Goal: Task Accomplishment & Management: Manage account settings

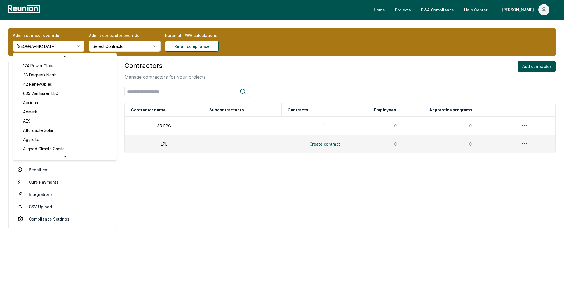
click at [49, 45] on html "Please visit us on your desktop We're working on making our marketplace mobile-…" at bounding box center [282, 153] width 564 height 307
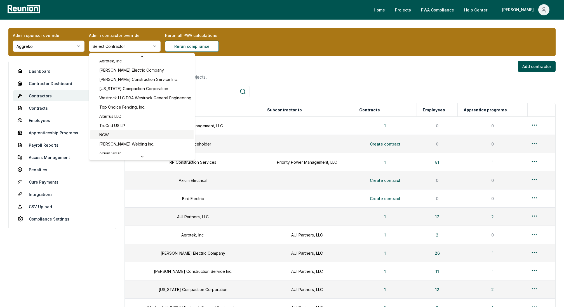
scroll to position [69, 0]
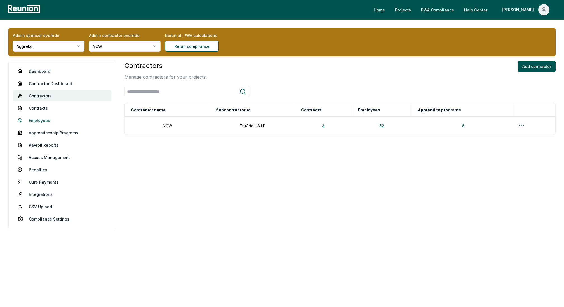
click at [46, 120] on link "Employees" at bounding box center [62, 120] width 98 height 11
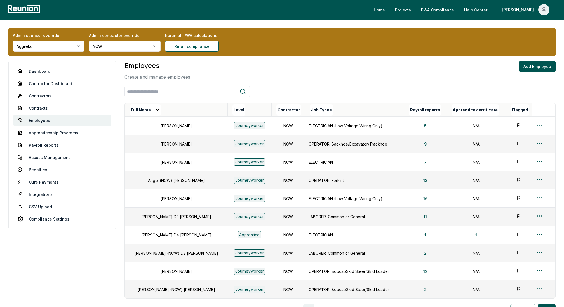
click at [233, 108] on div "Level" at bounding box center [252, 109] width 39 height 11
click at [233, 109] on button "Level" at bounding box center [239, 109] width 13 height 11
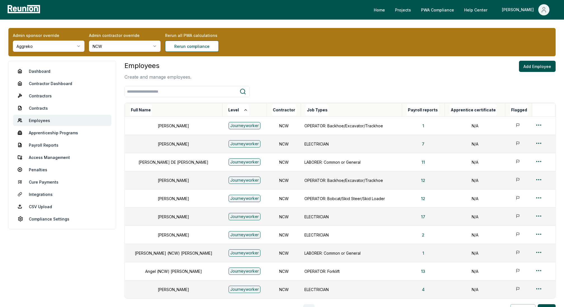
click at [227, 109] on button "Level" at bounding box center [238, 109] width 22 height 11
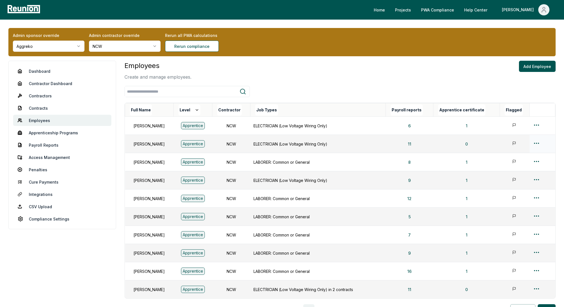
click at [543, 142] on div at bounding box center [542, 144] width 19 height 8
click at [540, 142] on html "Please visit us on your desktop We're working on making our marketplace mobile-…" at bounding box center [282, 184] width 564 height 369
click at [520, 161] on div "Edit" at bounding box center [532, 164] width 53 height 9
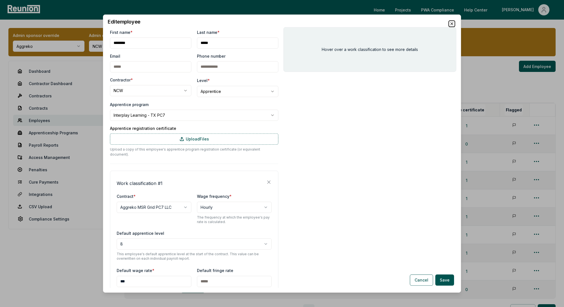
click at [451, 24] on icon "button" at bounding box center [452, 23] width 4 height 4
